Goal: Task Accomplishment & Management: Complete application form

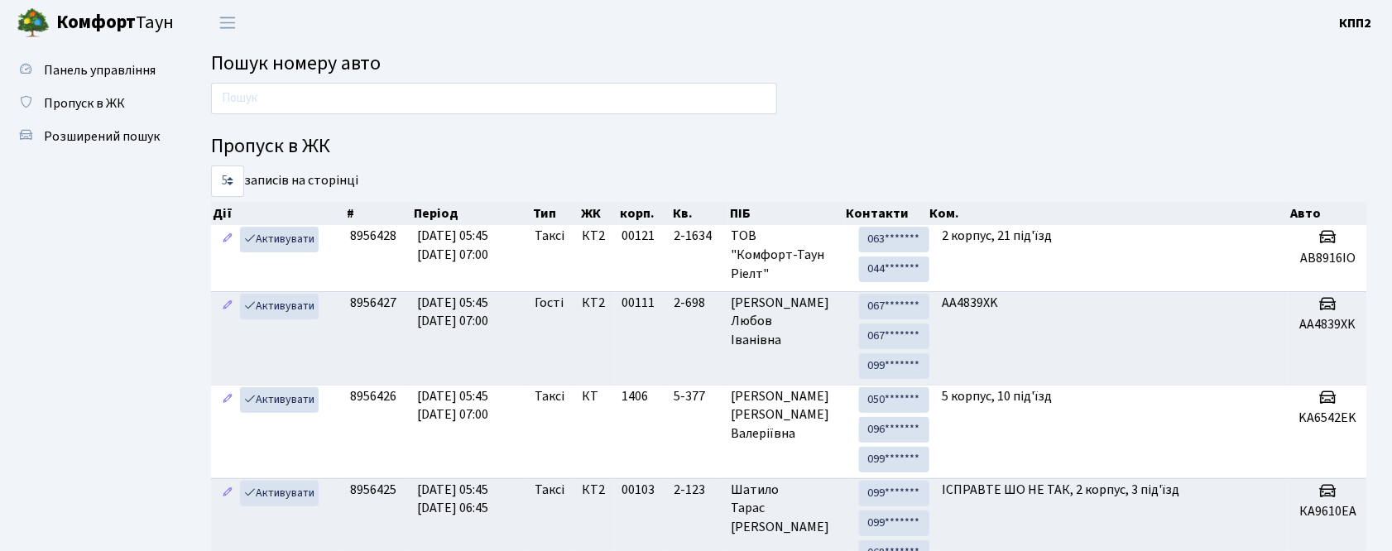
click at [147, 334] on ul "Панель управління Пропуск в ЖК Розширений пошук" at bounding box center [90, 459] width 165 height 811
click at [94, 103] on span "Пропуск в ЖК" at bounding box center [84, 103] width 81 height 18
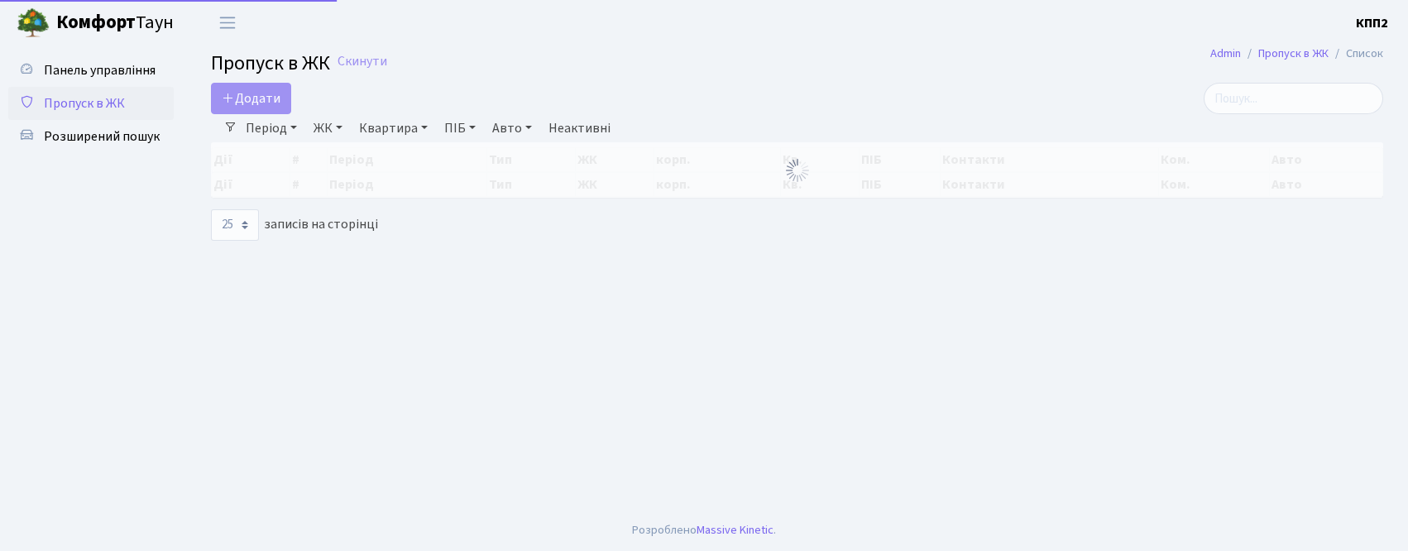
select select "25"
click at [104, 147] on link "Розширений пошук" at bounding box center [90, 136] width 165 height 33
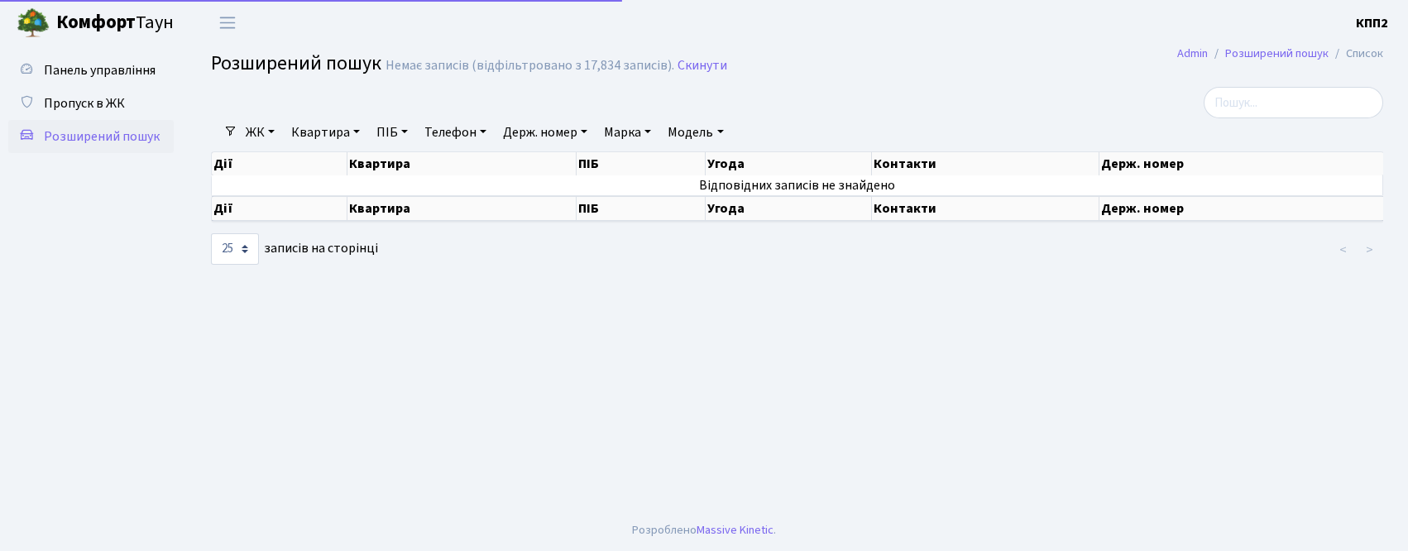
select select "25"
click at [288, 131] on link "Квартира" at bounding box center [326, 132] width 82 height 28
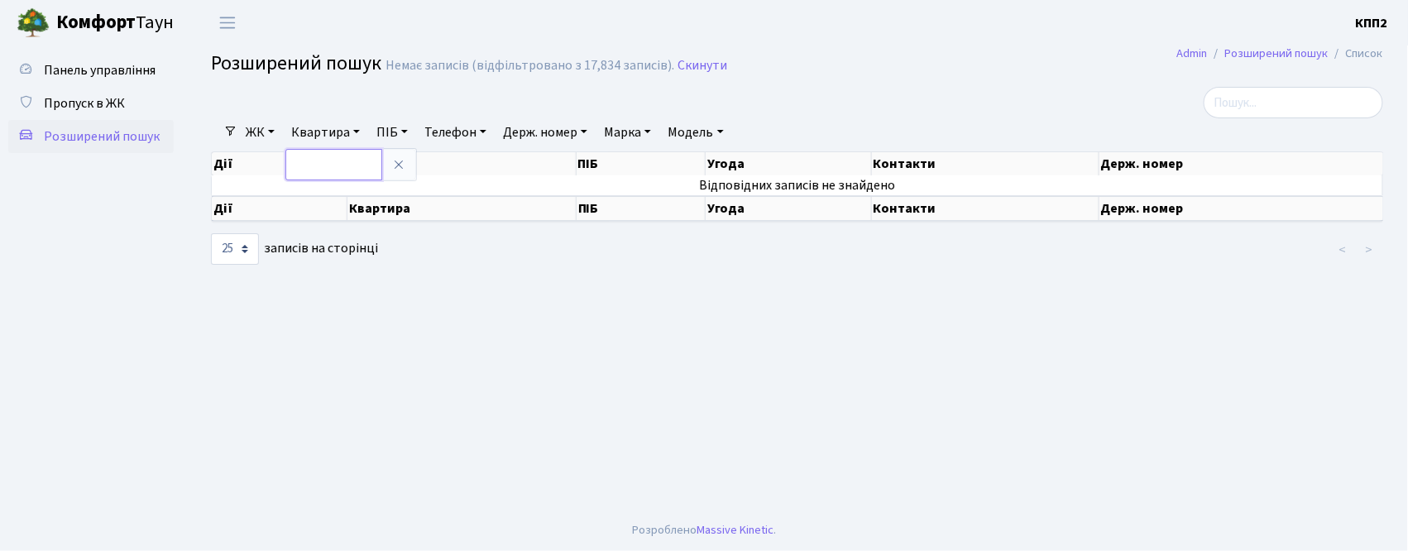
click at [323, 179] on input "text" at bounding box center [333, 164] width 97 height 31
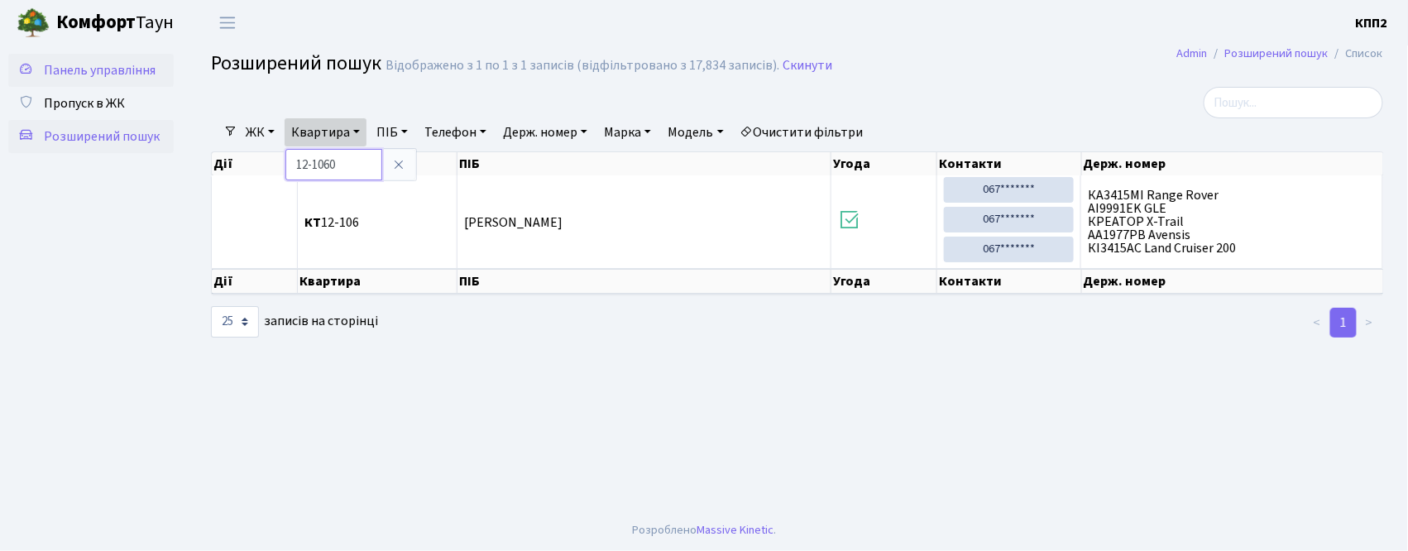
type input "12-1060"
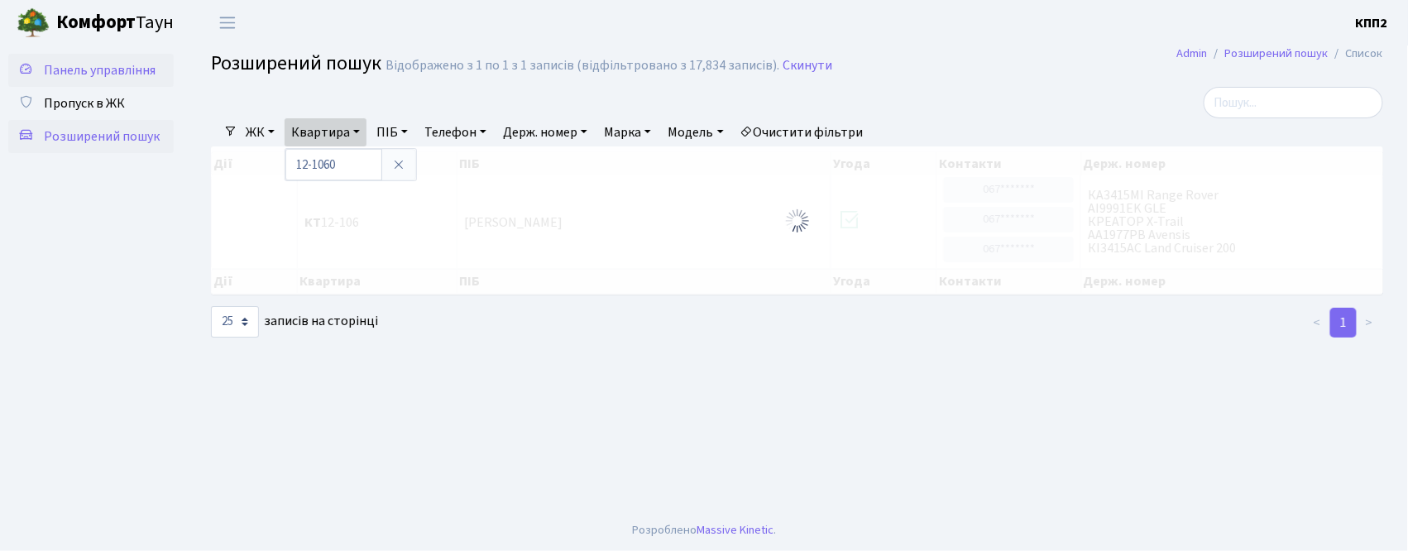
click at [50, 67] on span "Панель управління" at bounding box center [100, 70] width 112 height 18
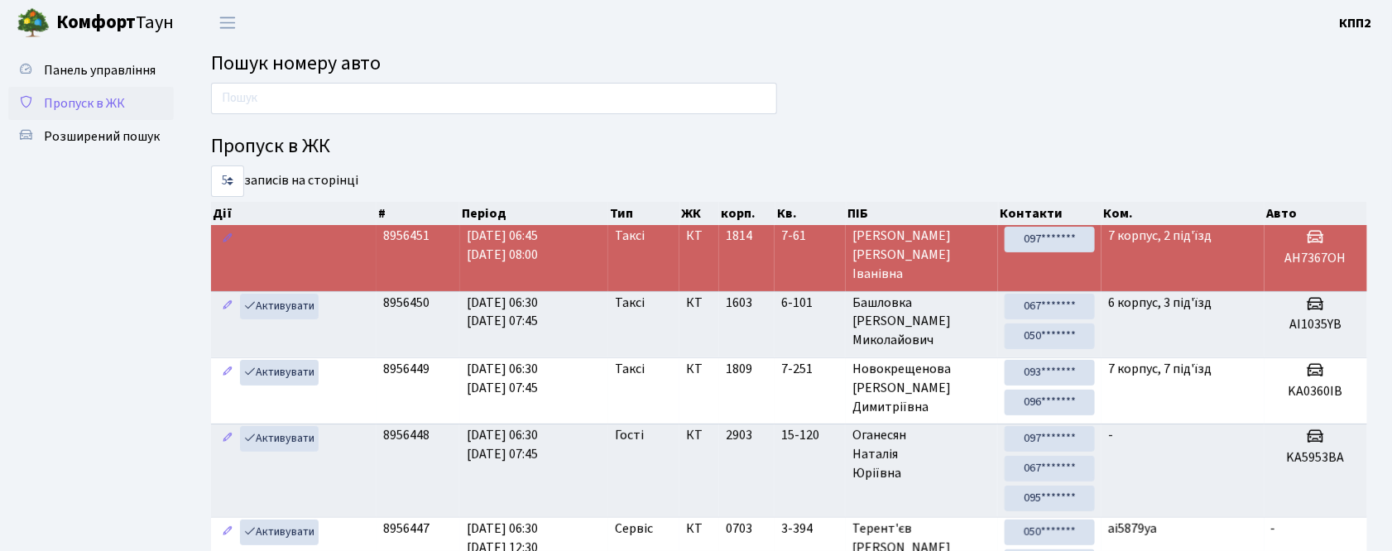
click at [117, 113] on link "Пропуск в ЖК" at bounding box center [90, 103] width 165 height 33
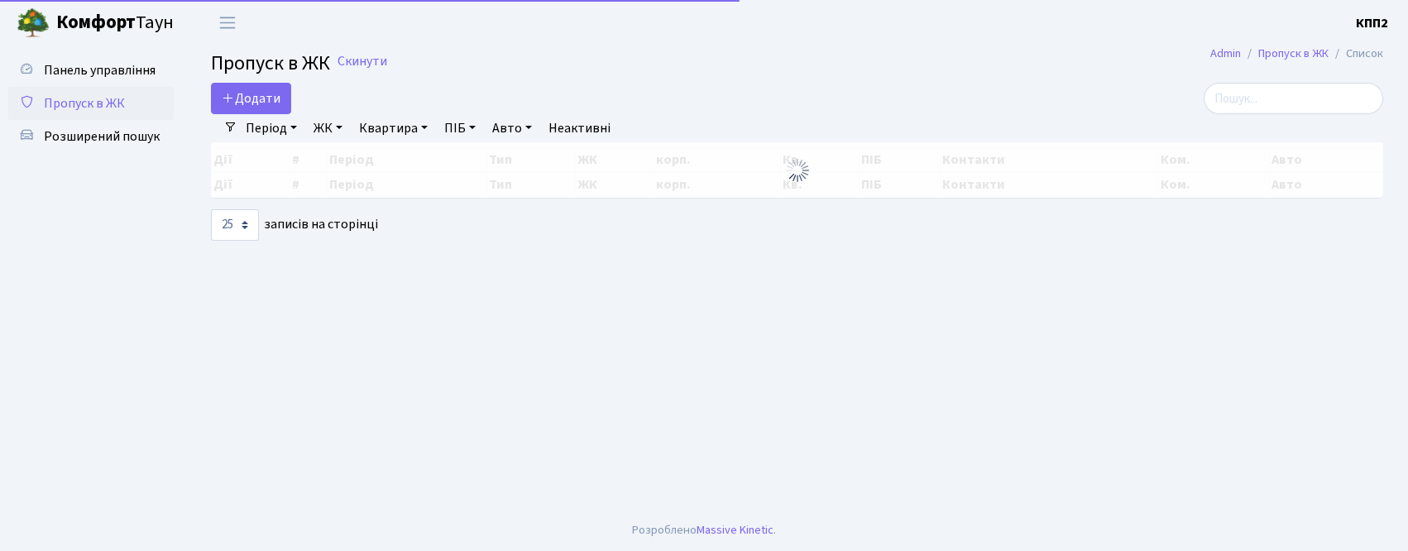
select select "25"
click at [243, 103] on span "Додати" at bounding box center [251, 98] width 59 height 18
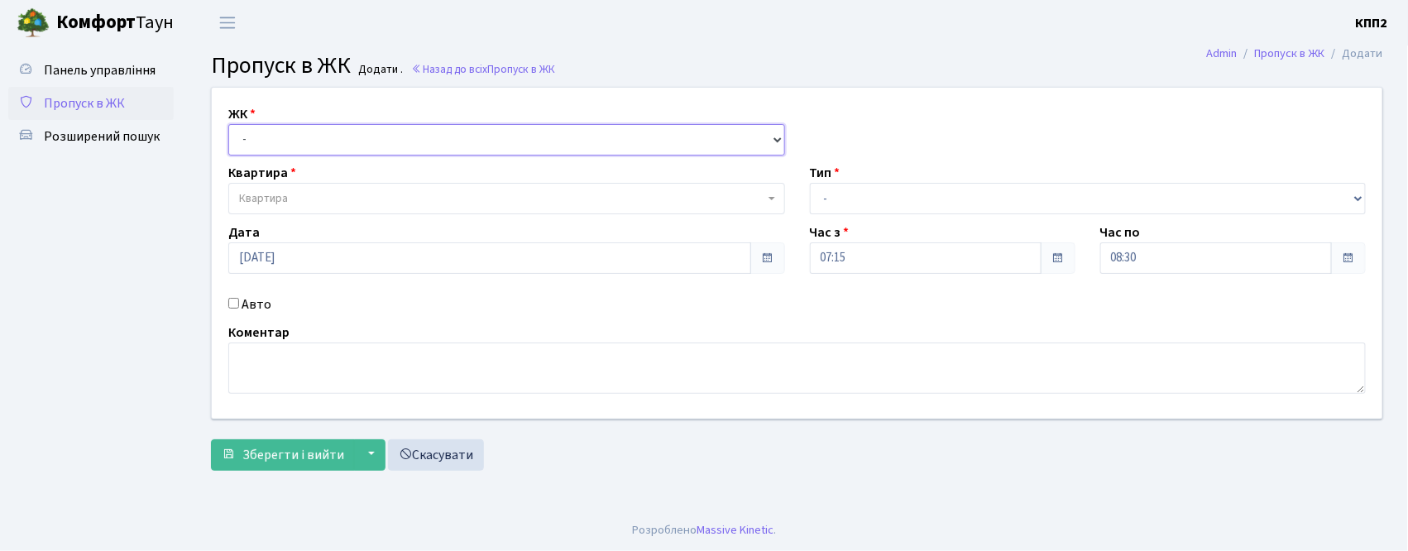
click at [253, 146] on select "- КТ, вул. Регенераторна, 4 КТ2, просп. Соборності, 17 КТ3, вул. Березнева, 16 …" at bounding box center [506, 139] width 557 height 31
select select "271"
click at [228, 124] on select "- КТ, вул. Регенераторна, 4 КТ2, просп. Соборності, 17 КТ3, вул. Березнева, 16 …" at bounding box center [506, 139] width 557 height 31
select select
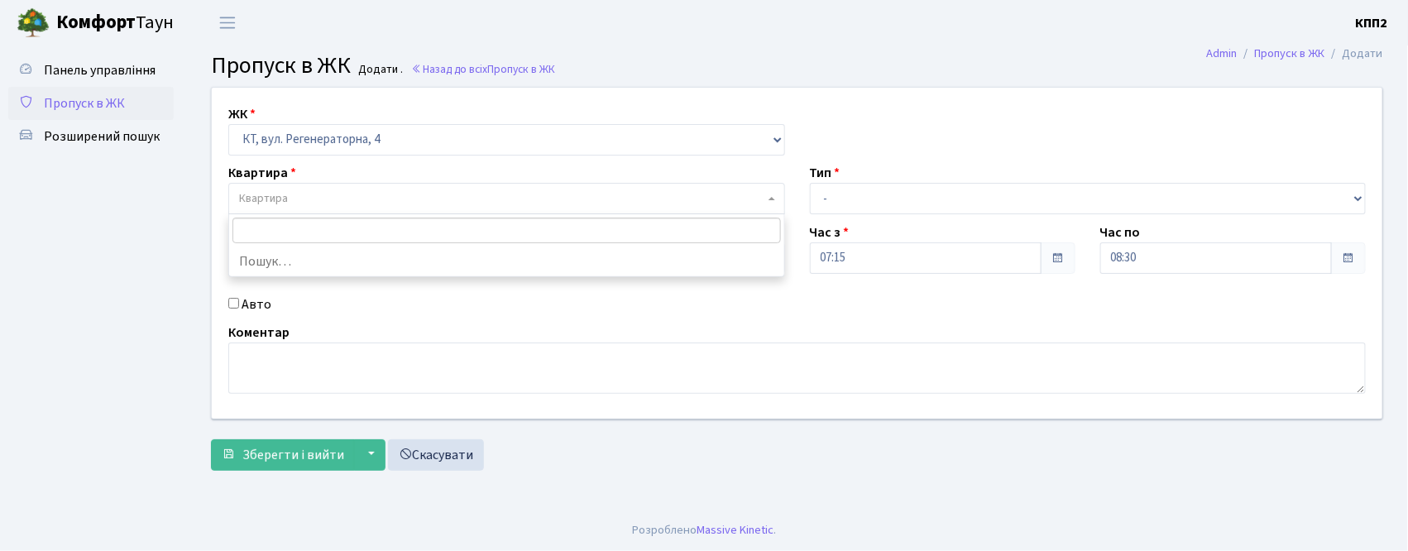
click at [282, 190] on span "Квартира" at bounding box center [263, 198] width 49 height 17
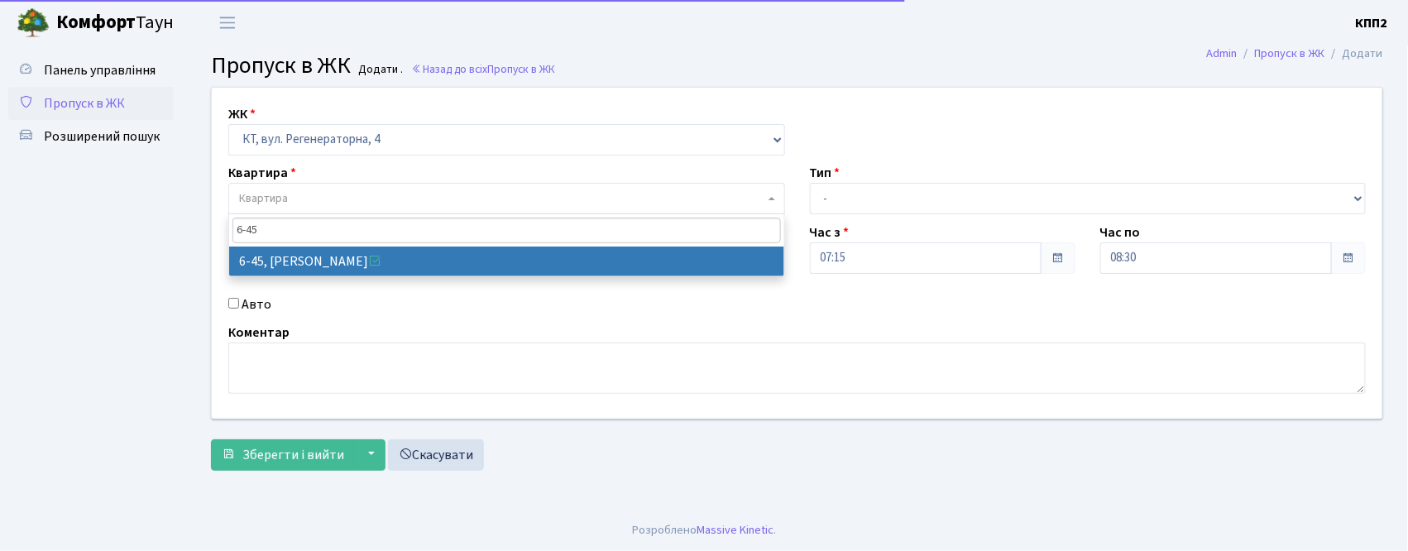
type input "6-45"
select select "5225"
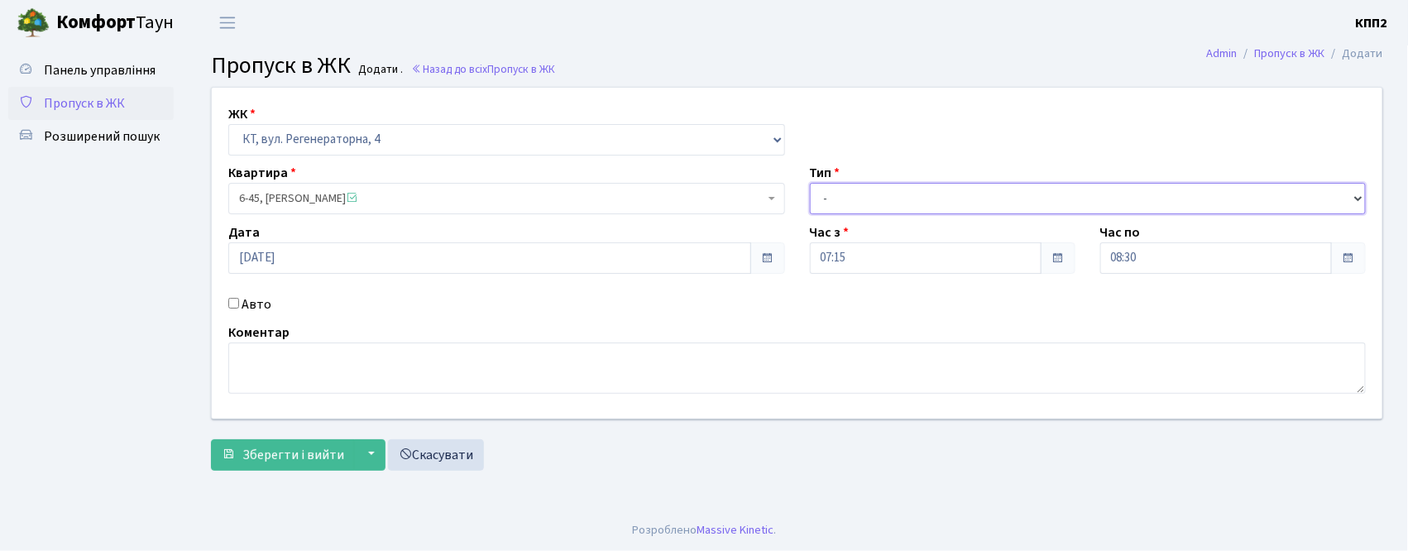
click at [875, 208] on select "- Доставка Таксі Гості Сервіс" at bounding box center [1088, 198] width 557 height 31
select select "3"
click at [810, 183] on select "- Доставка Таксі Гості Сервіс" at bounding box center [1088, 198] width 557 height 31
click at [255, 309] on label "Авто" at bounding box center [257, 305] width 30 height 20
click at [239, 309] on input "Авто" at bounding box center [233, 303] width 11 height 11
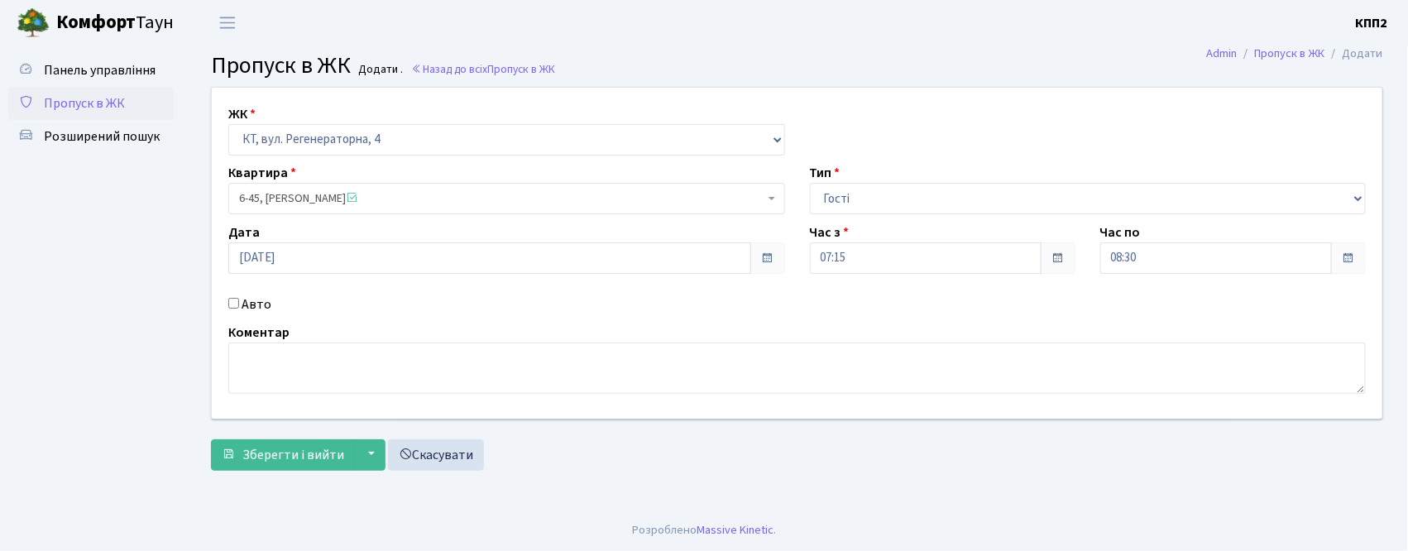
checkbox input "true"
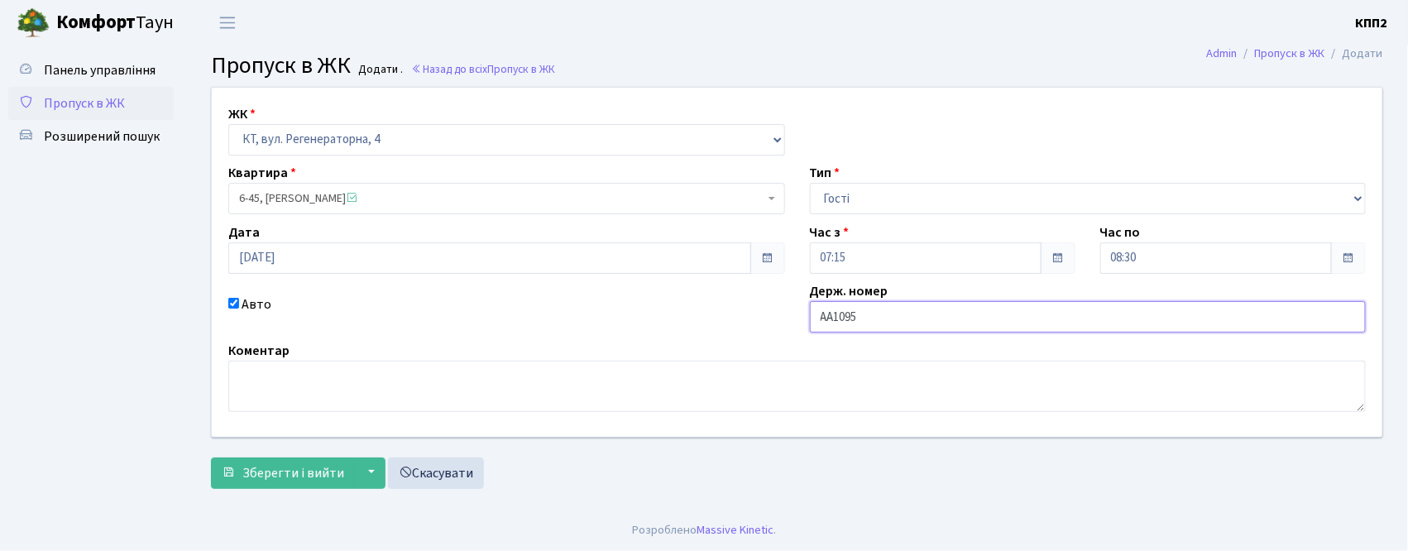
type input "АА1095ZА"
click at [304, 467] on span "Зберегти і вийти" at bounding box center [293, 473] width 102 height 18
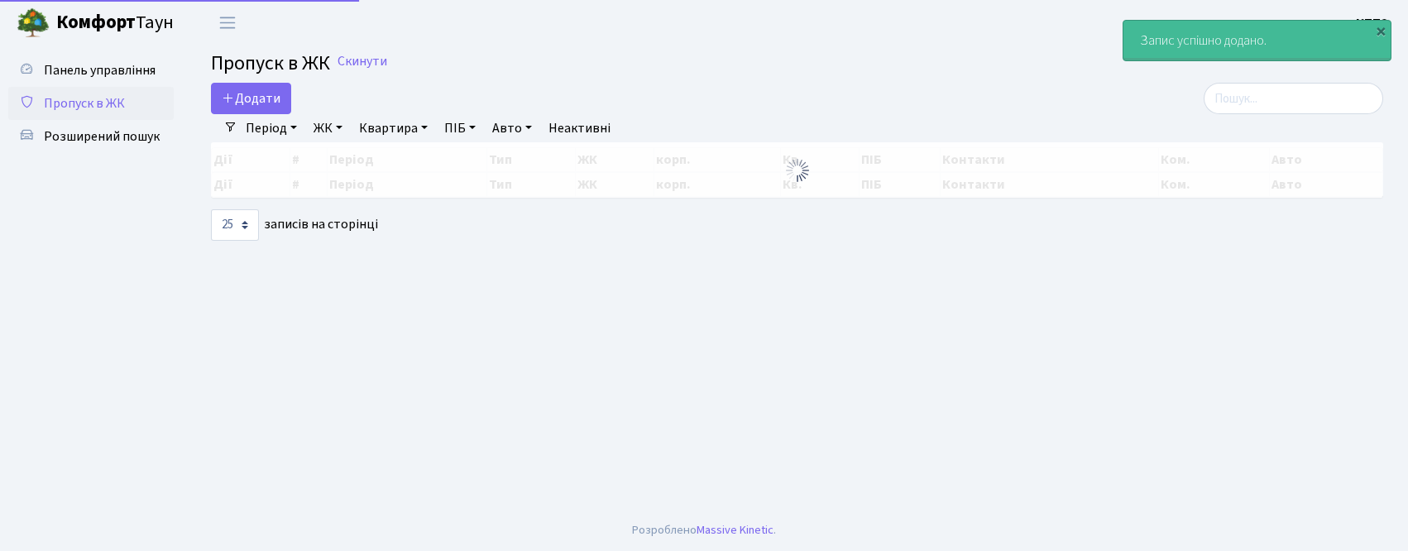
select select "25"
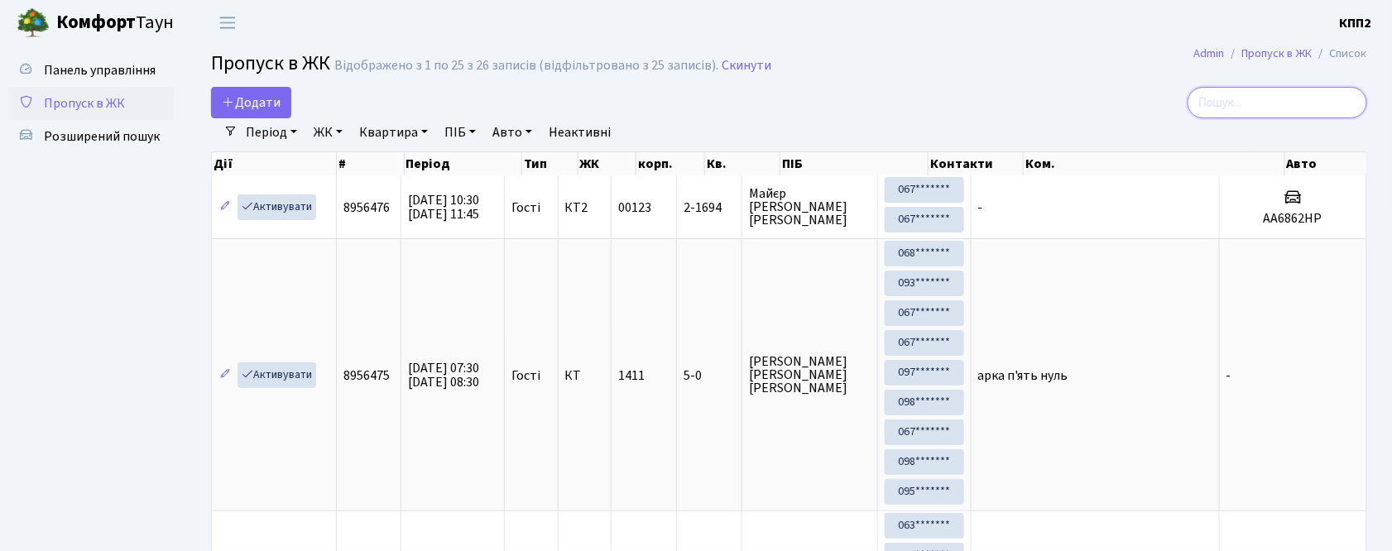
click at [1301, 110] on input "search" at bounding box center [1277, 102] width 180 height 31
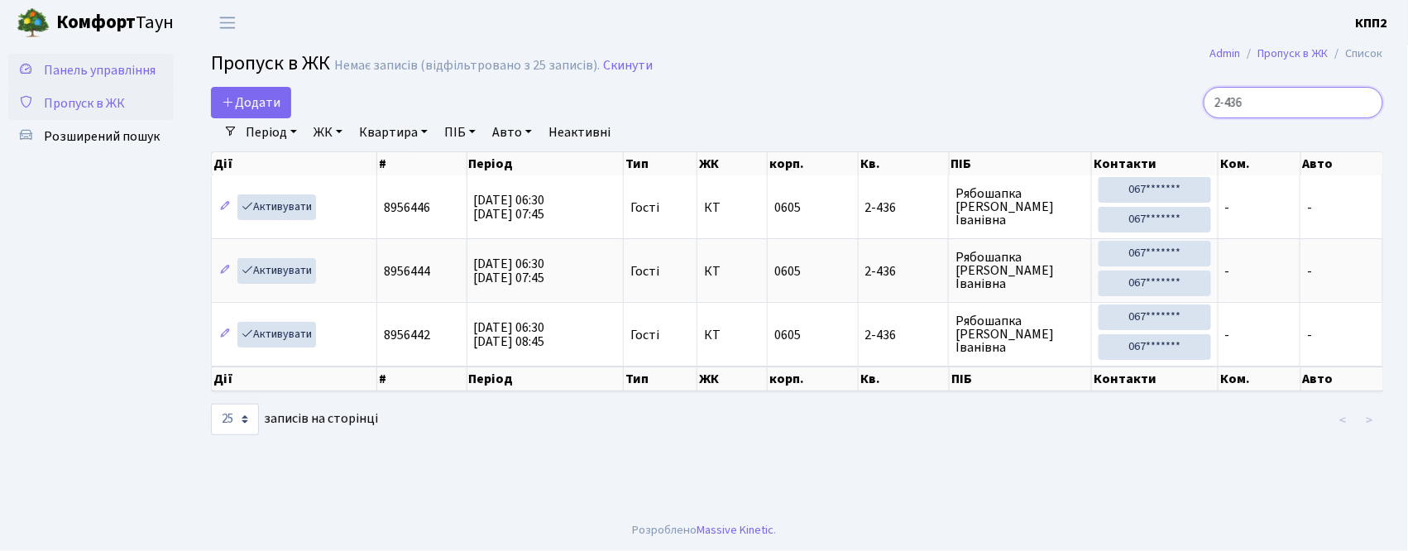
type input "2-436"
click at [110, 77] on span "Панель управління" at bounding box center [100, 70] width 112 height 18
